Goal: Task Accomplishment & Management: Manage account settings

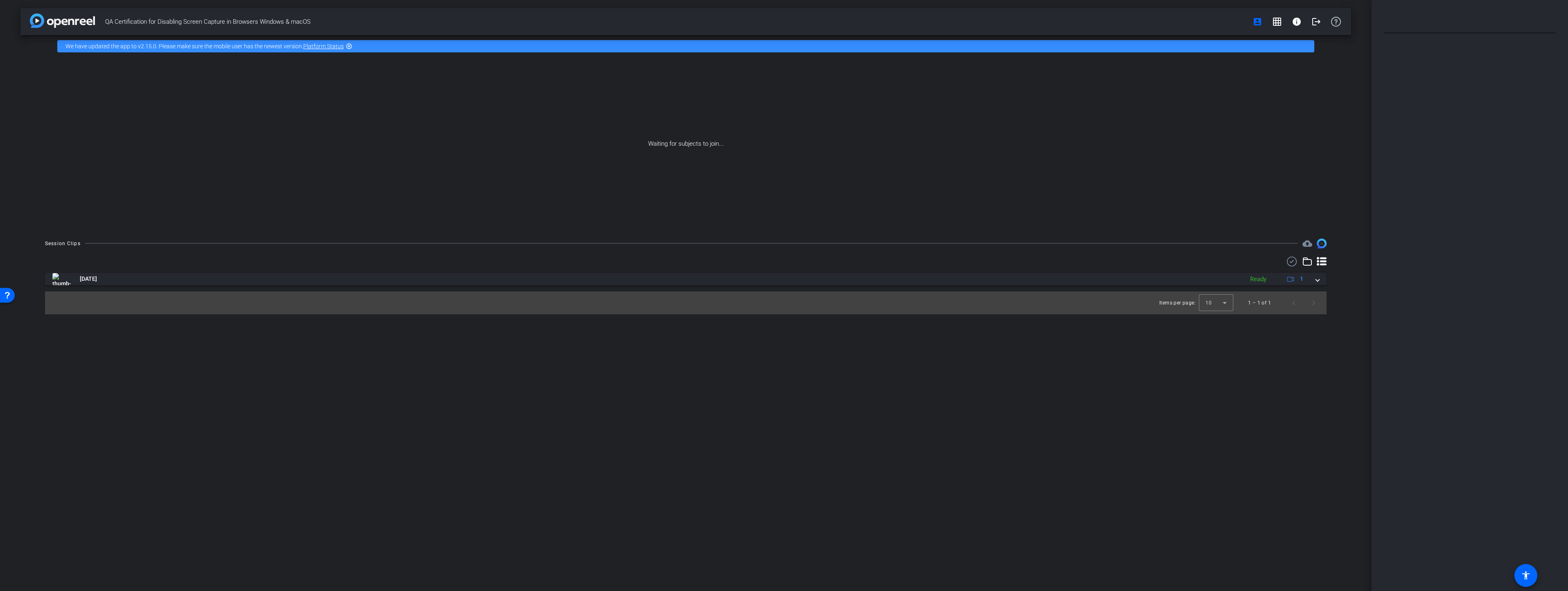
drag, startPoint x: 0, startPoint y: 0, endPoint x: 292, endPoint y: 73, distance: 301.0
click at [292, 73] on div "Waiting for subjects to join..." at bounding box center [686, 144] width 1331 height 173
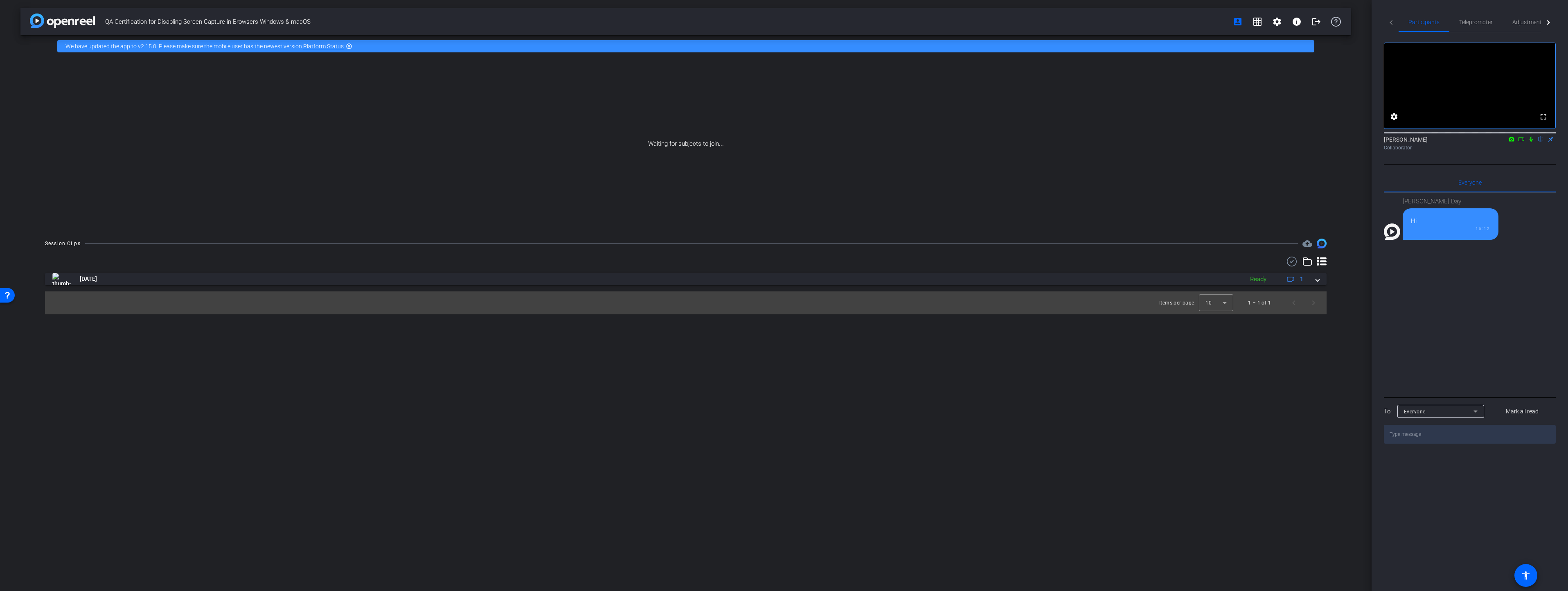
click at [65, 18] on img at bounding box center [62, 21] width 65 height 15
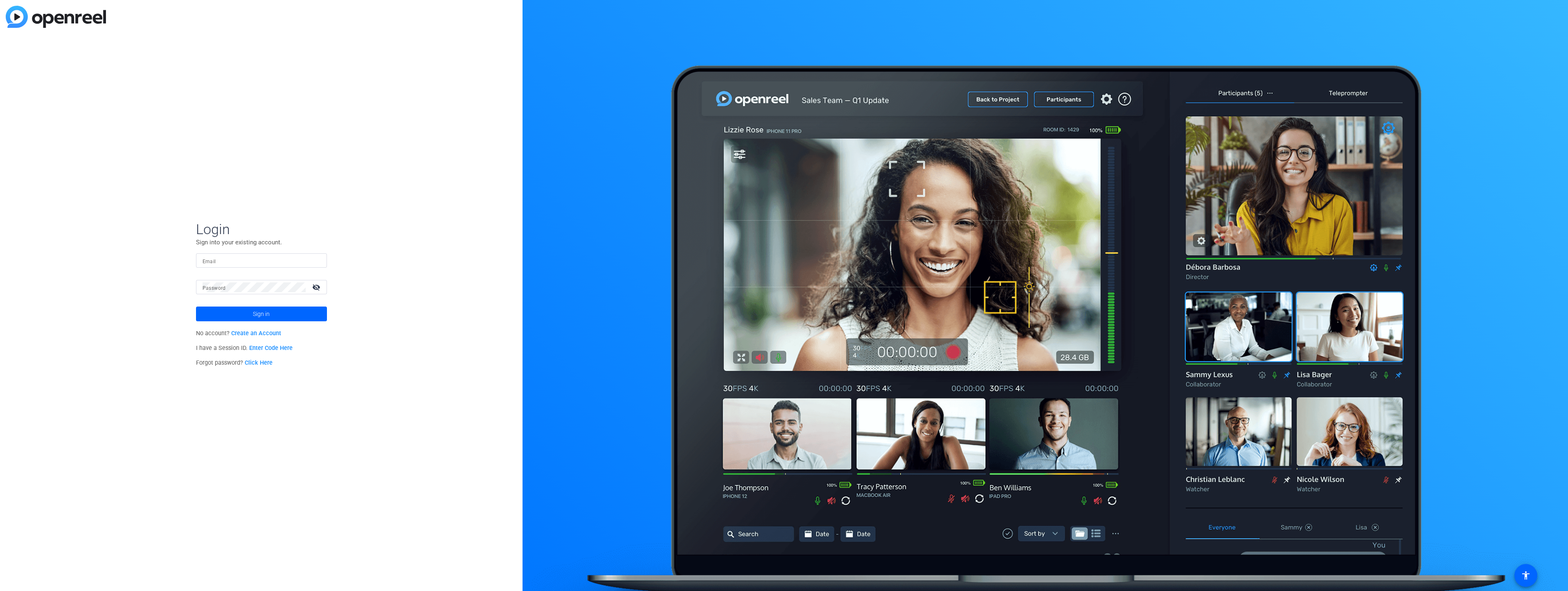
click at [261, 261] on input "Email" at bounding box center [262, 261] width 118 height 10
click at [237, 314] on span at bounding box center [261, 313] width 131 height 19
click at [287, 315] on span at bounding box center [261, 313] width 131 height 19
click at [294, 261] on input "[PERSON_NAME][EMAIL_ADDRESS][PERSON_NAME][DOMAIN_NAME]" at bounding box center [262, 261] width 118 height 10
click at [287, 262] on input "[PERSON_NAME][EMAIL_ADDRESS][PERSON_NAME][DOMAIN_NAME]" at bounding box center [262, 261] width 118 height 10
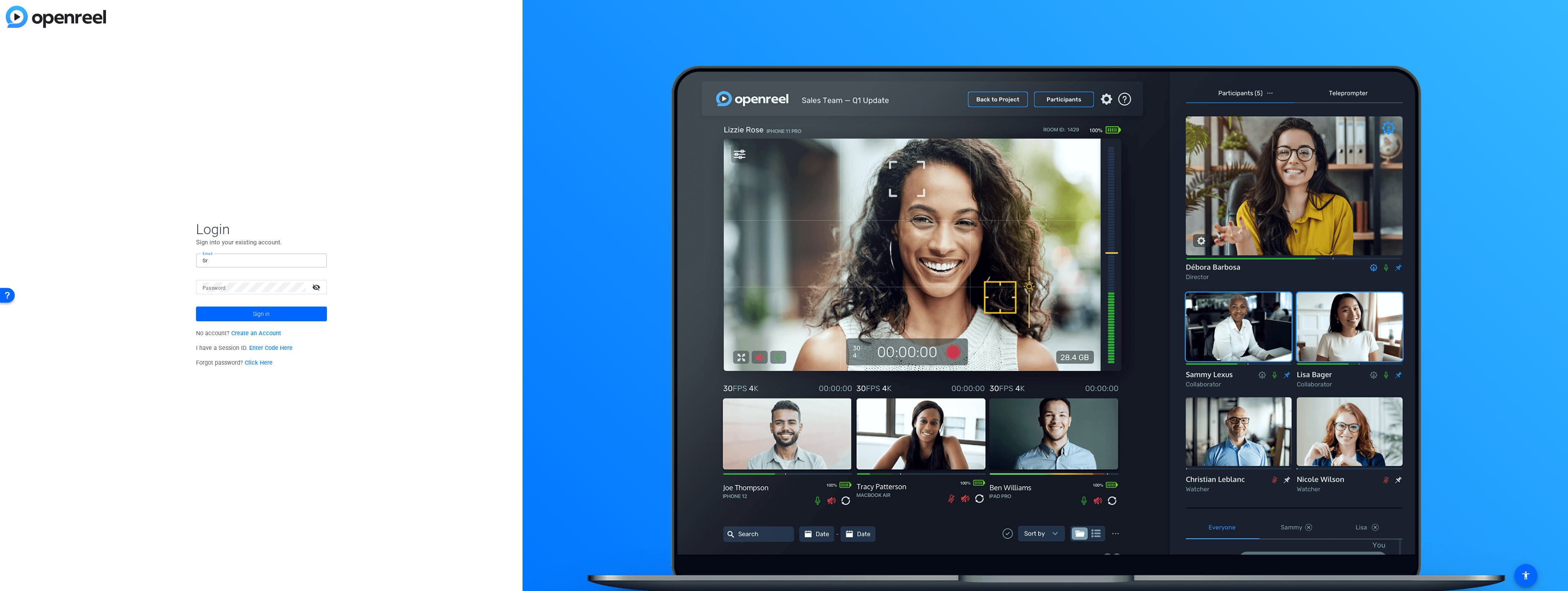
type input "S"
click at [287, 262] on input "Email" at bounding box center [262, 261] width 118 height 10
click at [270, 262] on input "Email" at bounding box center [262, 261] width 118 height 10
click at [257, 259] on input "Email" at bounding box center [262, 261] width 118 height 10
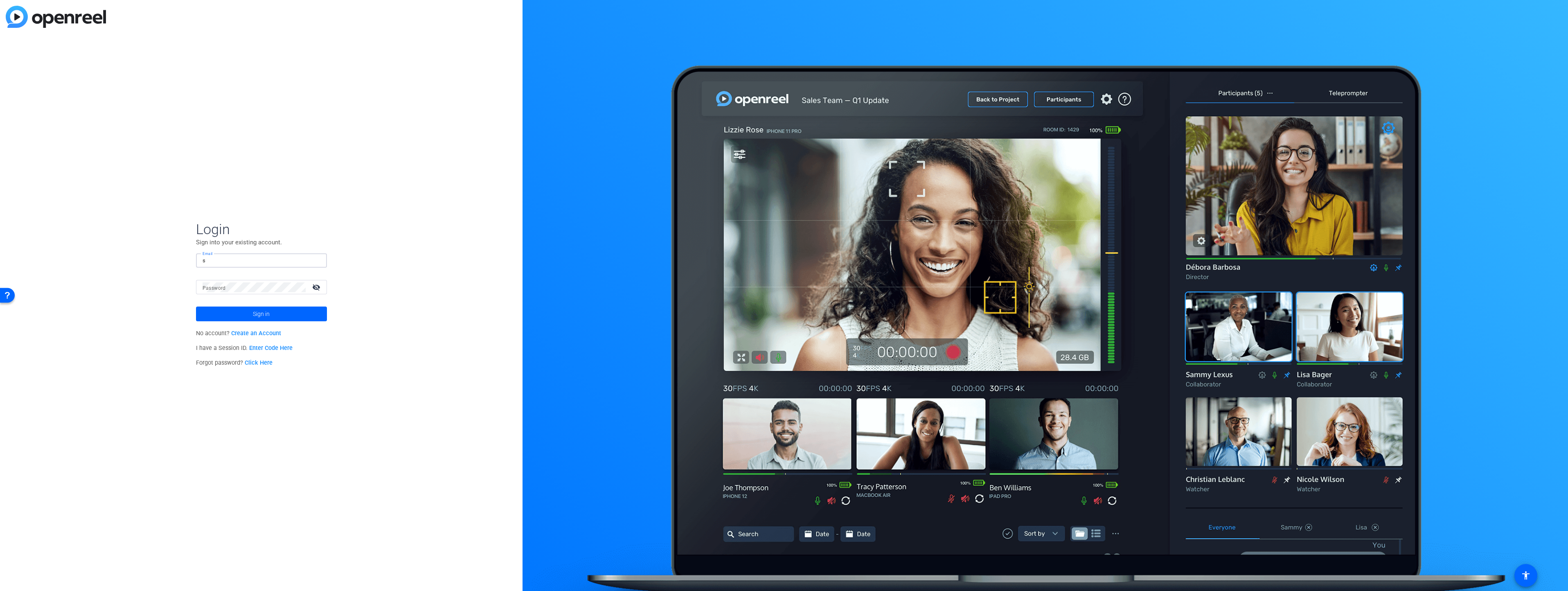
type input "sr"
click at [273, 261] on input "Email" at bounding box center [262, 261] width 118 height 10
type input "[PERSON_NAME][EMAIL_ADDRESS][PERSON_NAME][DOMAIN_NAME]"
click at [315, 284] on mat-icon "visibility_off" at bounding box center [317, 287] width 19 height 12
click at [296, 314] on span at bounding box center [261, 313] width 131 height 19
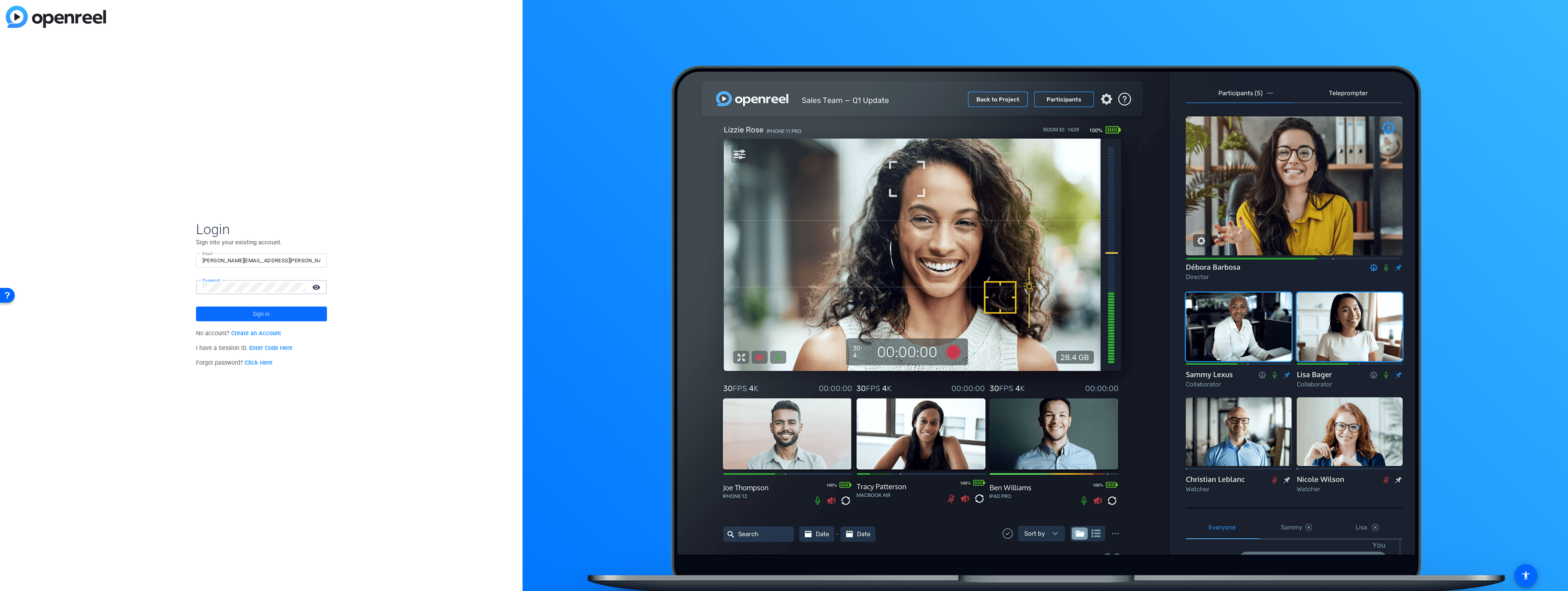
click at [289, 316] on span at bounding box center [261, 313] width 131 height 19
click at [261, 334] on link "Create an Account" at bounding box center [256, 333] width 50 height 7
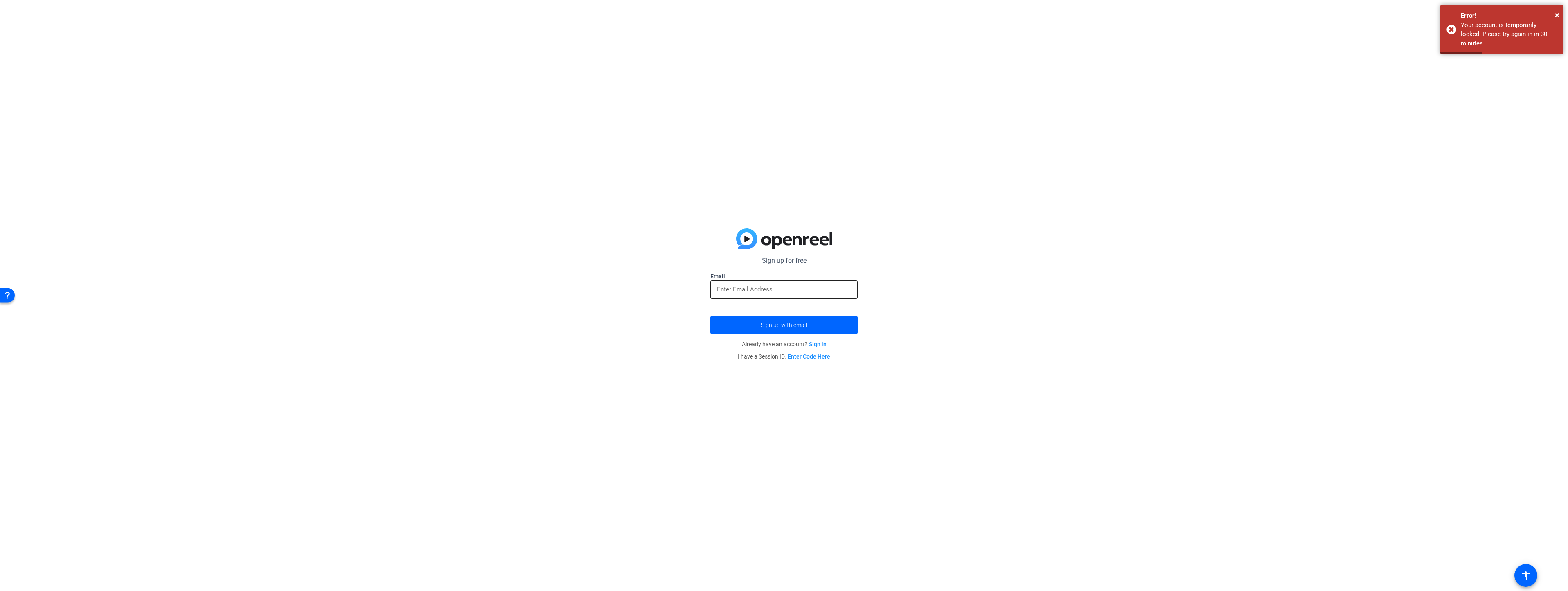
click at [737, 289] on input "email" at bounding box center [784, 289] width 134 height 10
type input "Srilakshmi.adapa@fmr.com"
click at [777, 328] on span "submit" at bounding box center [784, 325] width 147 height 19
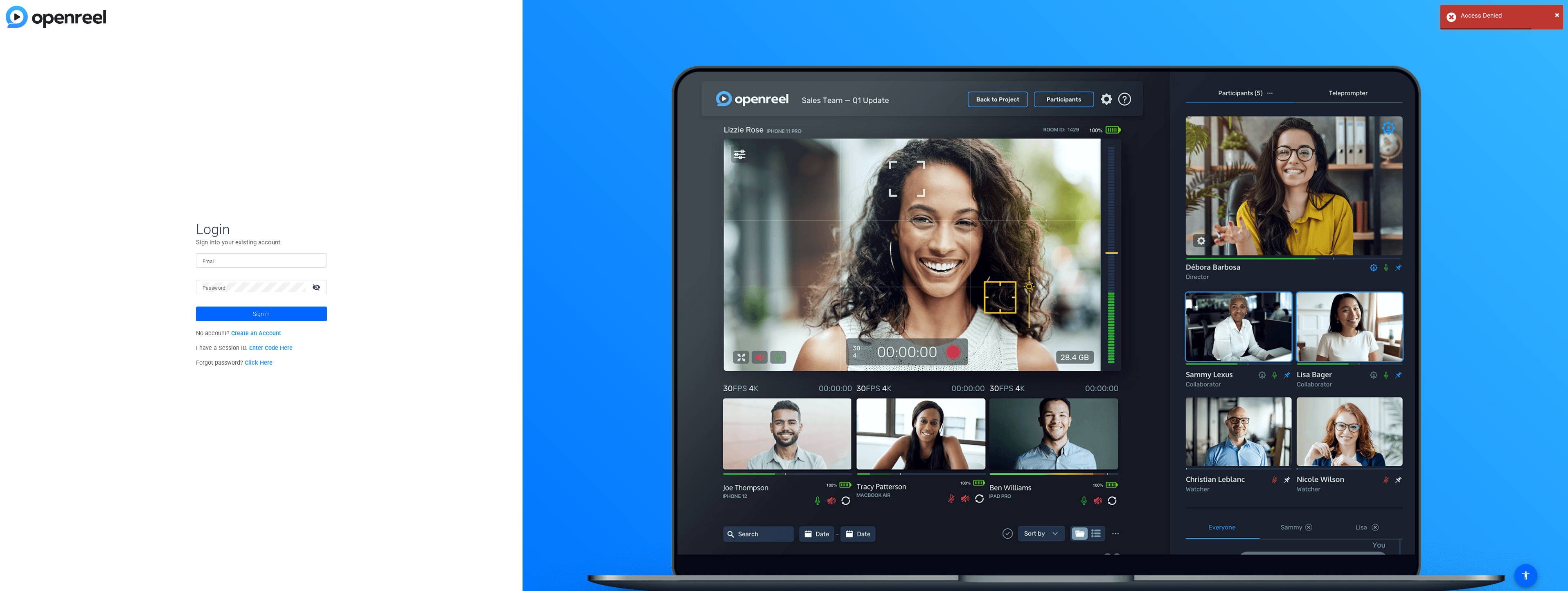
click at [243, 259] on input "Email" at bounding box center [262, 261] width 118 height 10
type input "d"
type input "s"
type input "[PERSON_NAME][EMAIL_ADDRESS][PERSON_NAME][DOMAIN_NAME]"
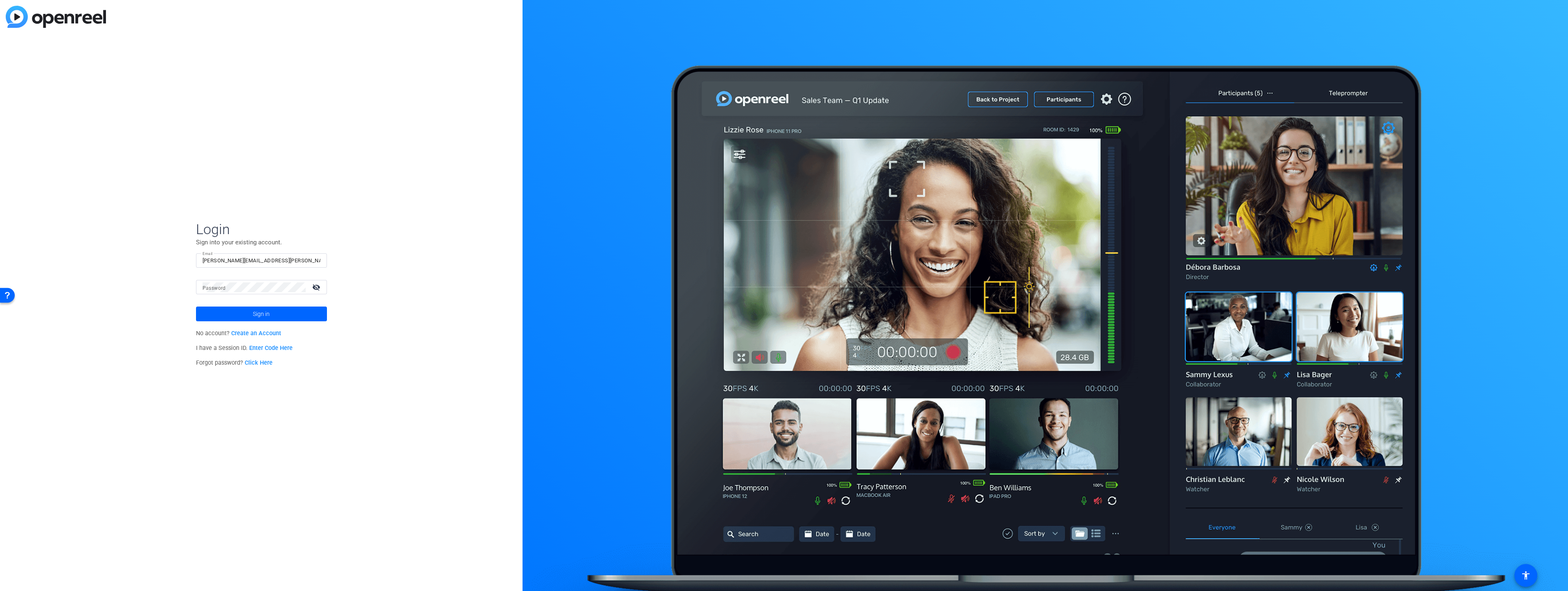
click at [266, 364] on link "Click Here" at bounding box center [259, 362] width 28 height 7
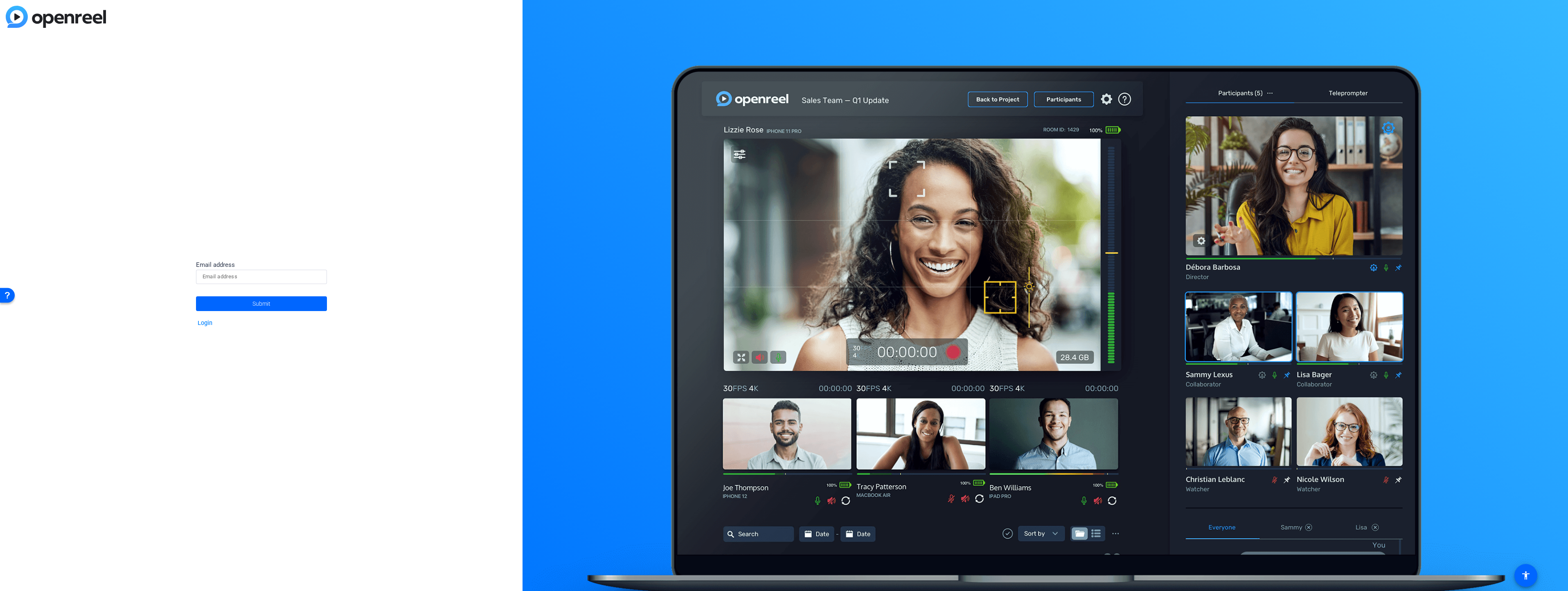
click at [268, 280] on input at bounding box center [262, 276] width 118 height 10
type input "Srilakshmi.adapa@fmr.com"
click at [259, 308] on span "Submit" at bounding box center [262, 304] width 18 height 21
click at [315, 294] on mat-icon "visibility_off" at bounding box center [317, 295] width 19 height 12
click at [290, 319] on span at bounding box center [261, 321] width 131 height 19
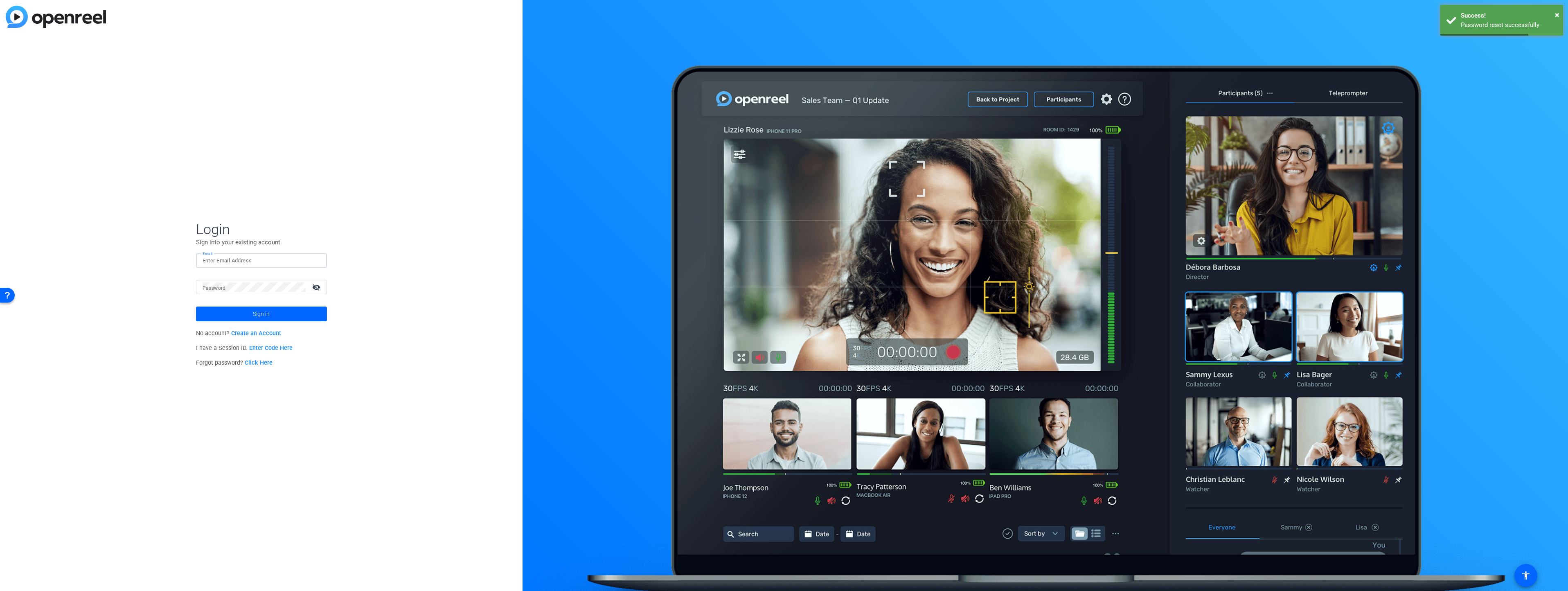
click at [278, 262] on input "Email" at bounding box center [262, 261] width 118 height 10
type input "s"
type input "Srilakshmi.adapa@fmr.com"
click at [272, 318] on span at bounding box center [261, 313] width 131 height 19
